Goal: Find contact information: Find contact information

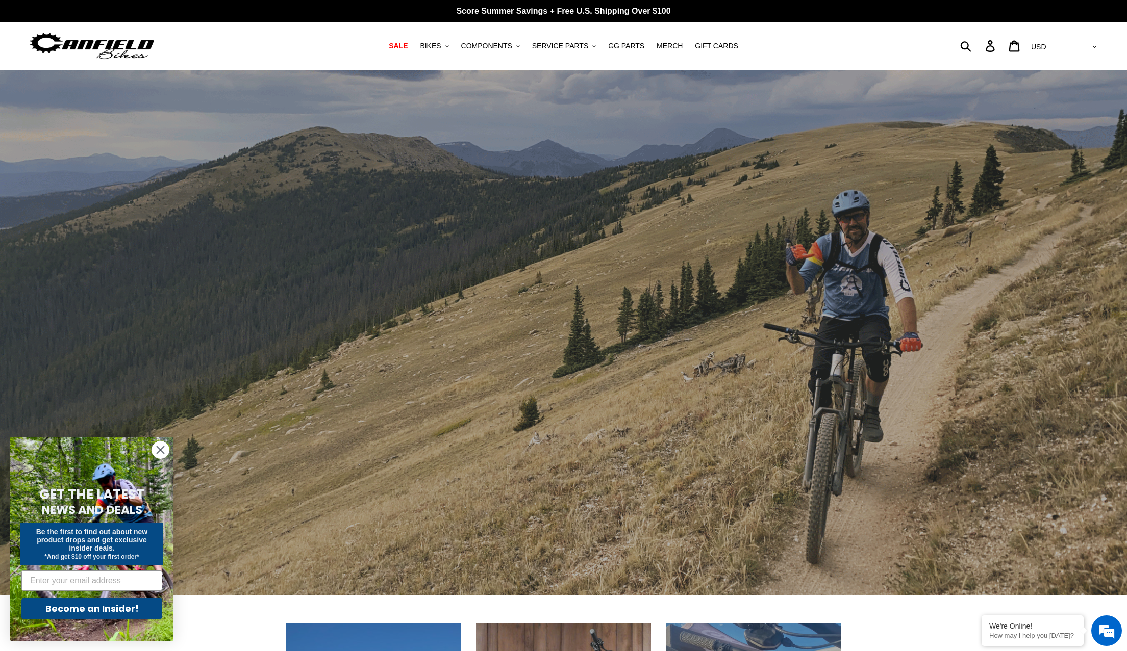
click at [158, 452] on icon "Close dialog" at bounding box center [160, 450] width 7 height 7
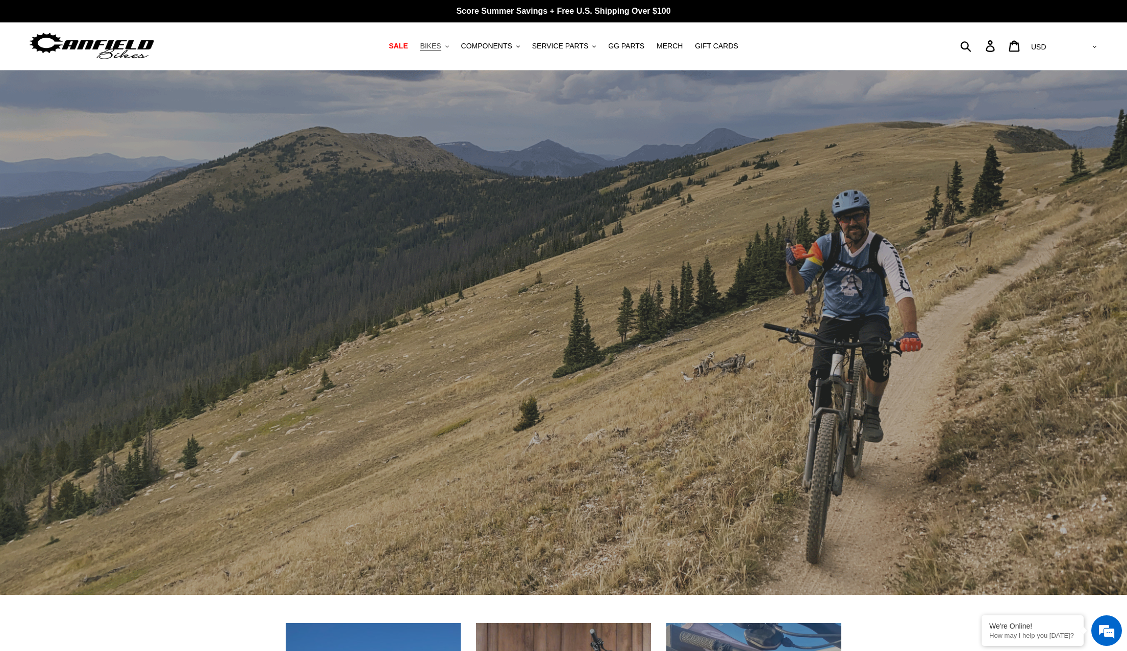
click at [432, 48] on span "BIKES" at bounding box center [430, 46] width 21 height 9
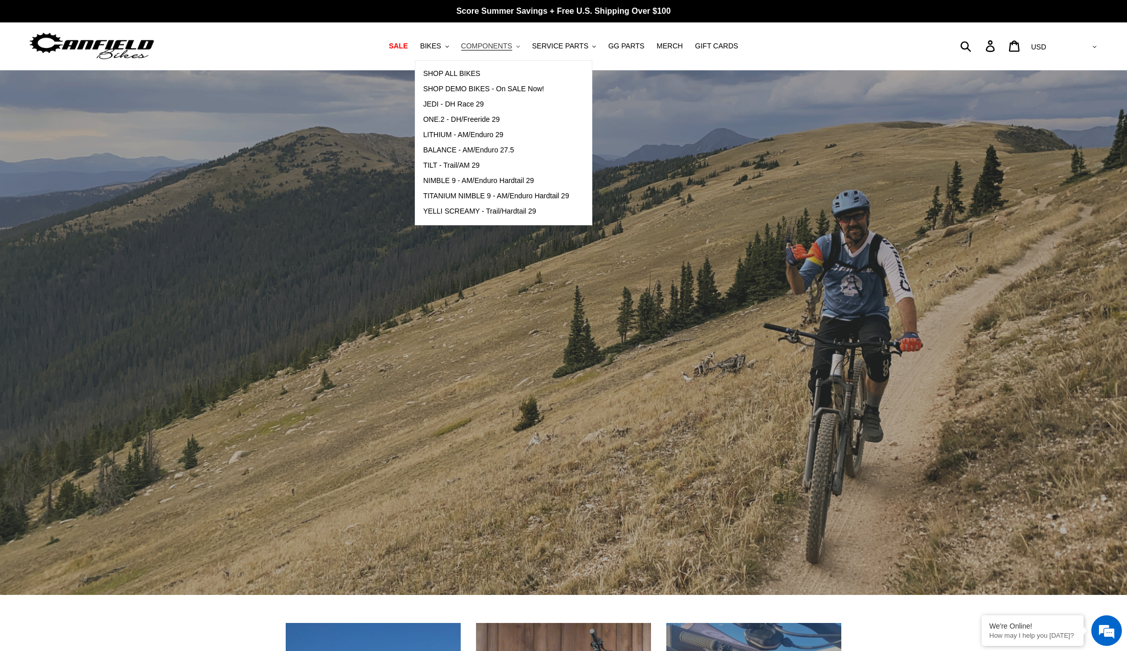
click at [482, 48] on span "COMPONENTS" at bounding box center [486, 46] width 51 height 9
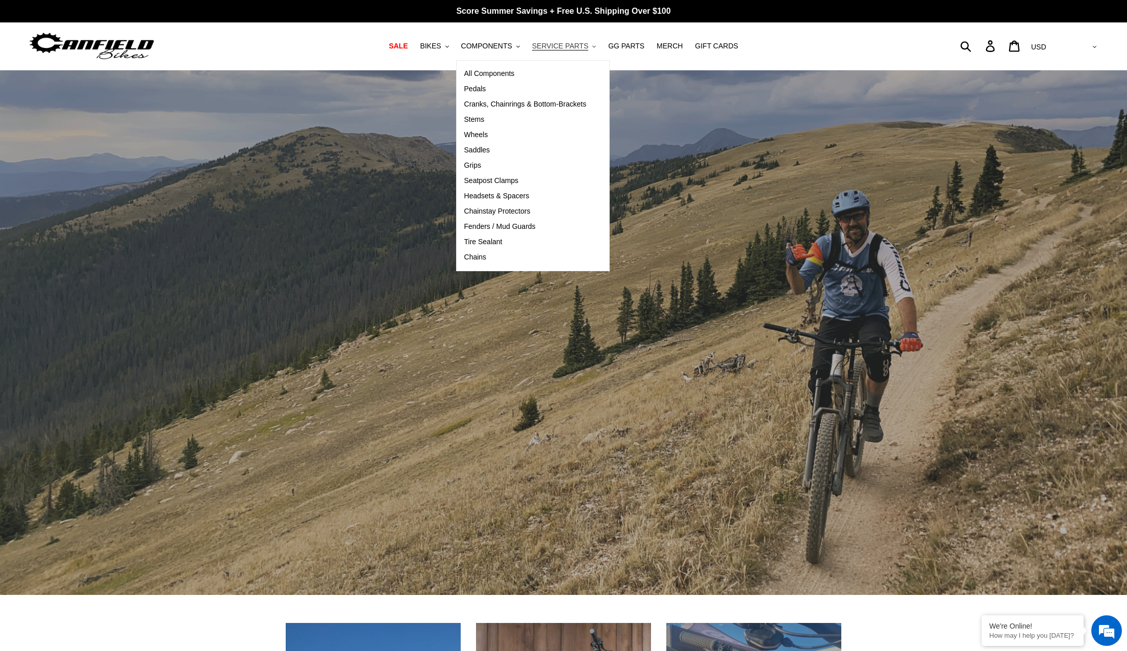
click at [552, 48] on span "SERVICE PARTS" at bounding box center [560, 46] width 56 height 9
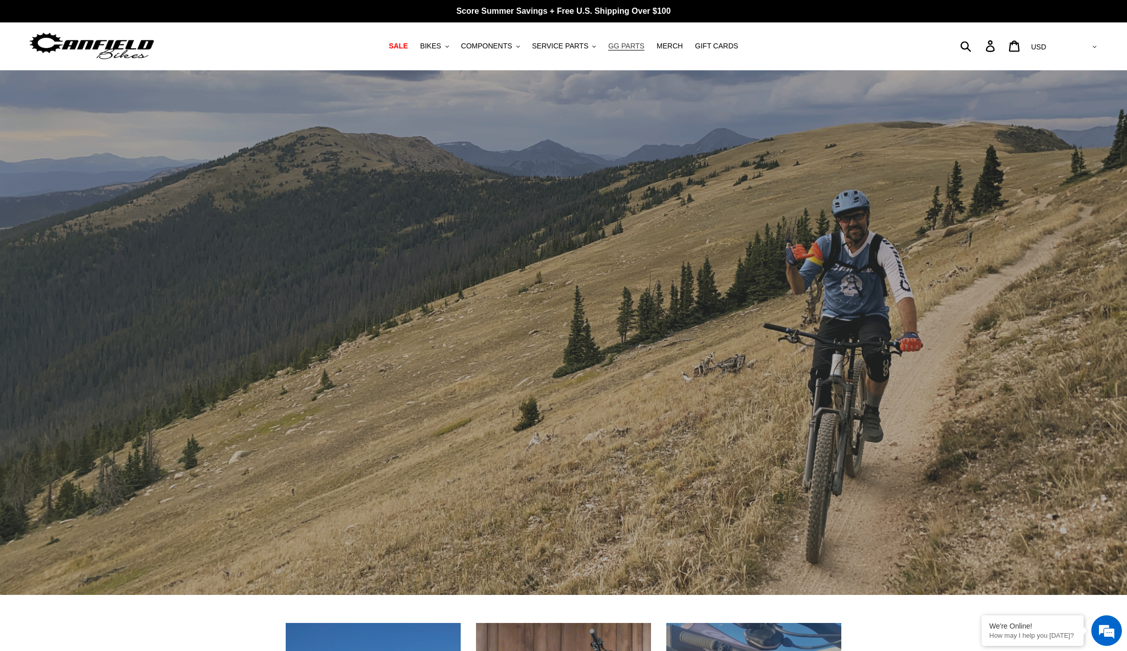
click at [621, 51] on link "GG PARTS" at bounding box center [626, 46] width 46 height 14
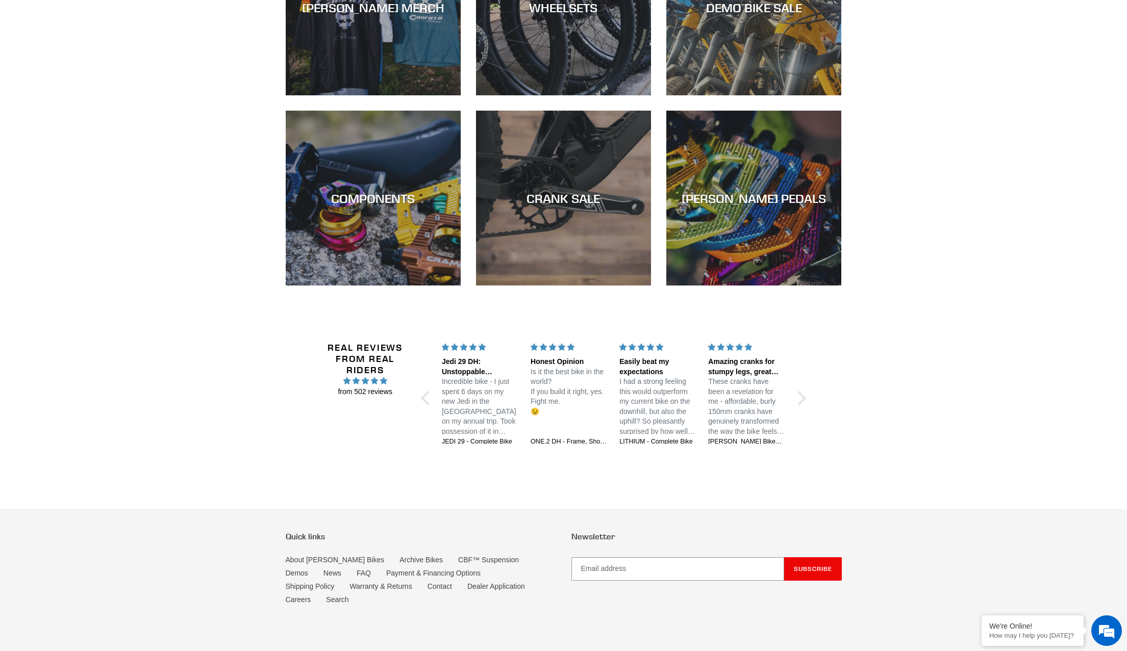
scroll to position [1562, 0]
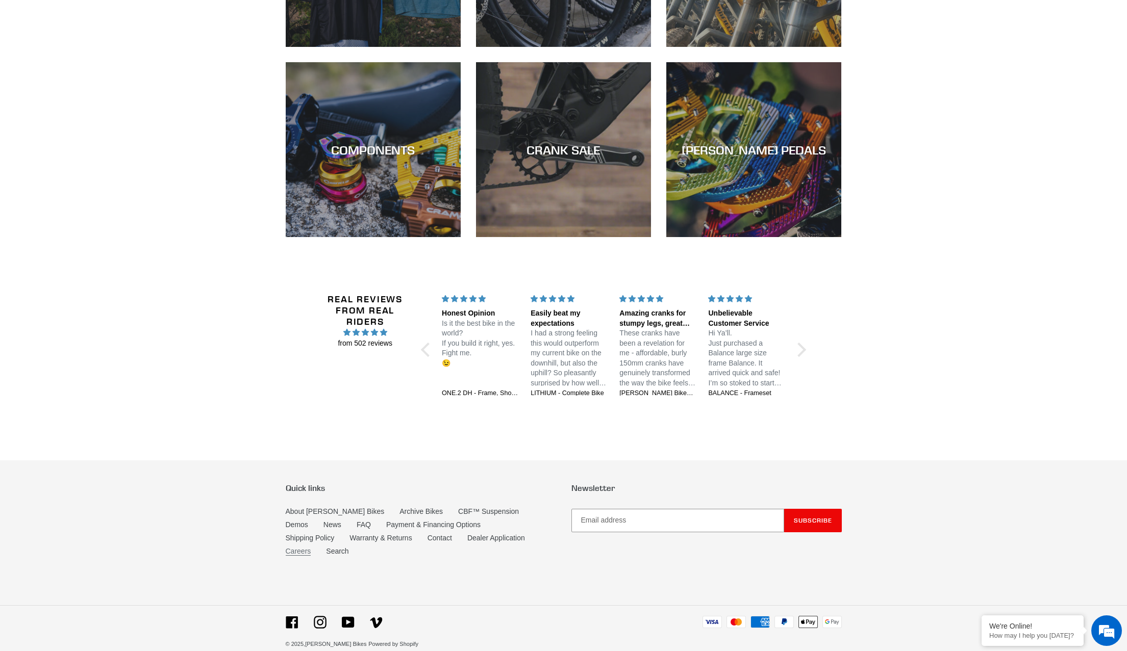
click at [311, 547] on link "Careers" at bounding box center [299, 551] width 26 height 9
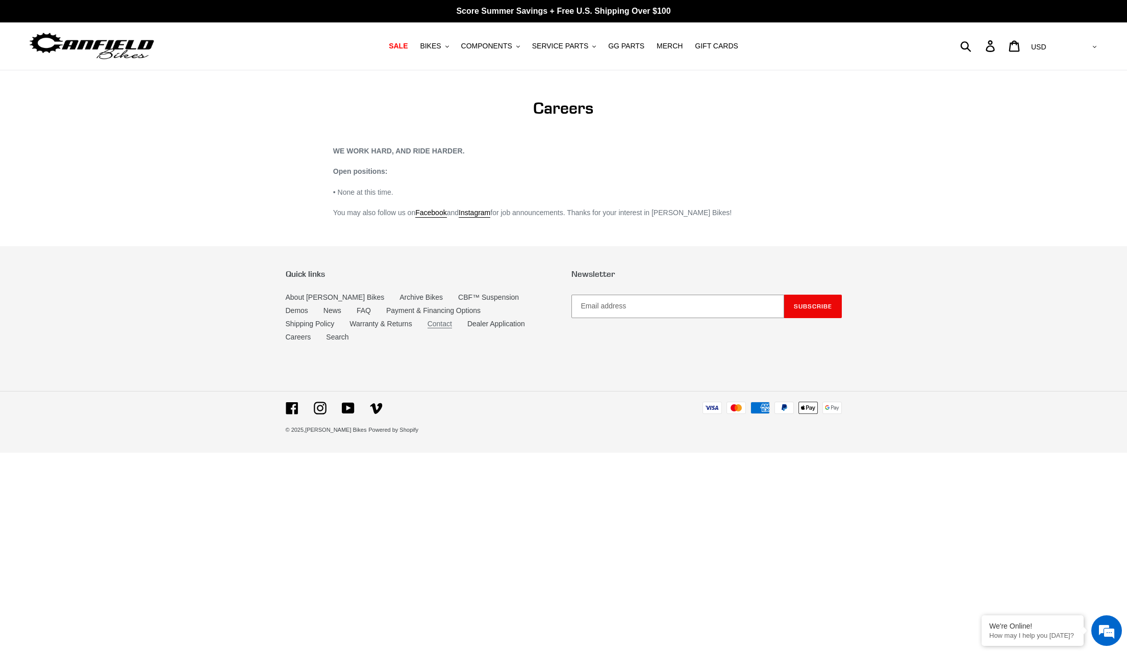
click at [427, 325] on link "Contact" at bounding box center [439, 324] width 24 height 9
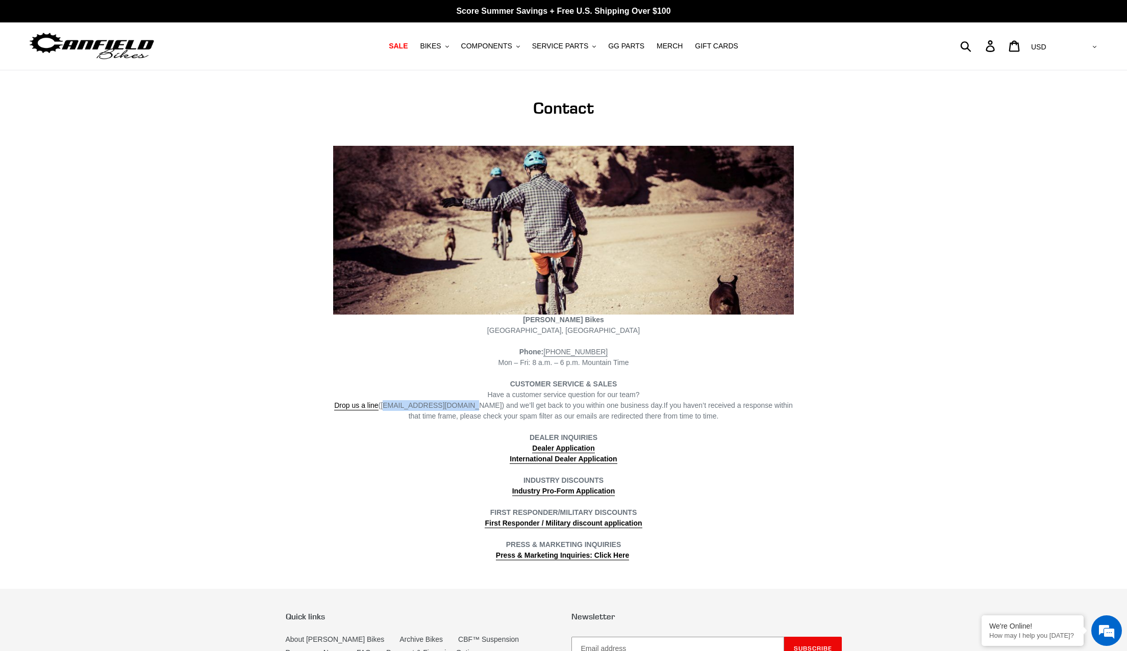
drag, startPoint x: 389, startPoint y: 238, endPoint x: 468, endPoint y: 238, distance: 79.1
click at [468, 401] on span "Drop us a line (info@canfieldbikes.com) and we’ll get back to you within one bu…" at bounding box center [499, 405] width 330 height 9
copy span "info@canfieldbikes.com"
click at [537, 551] on link "Press & Marketing Inquiries: Click Here" at bounding box center [562, 555] width 133 height 9
